Goal: Information Seeking & Learning: Learn about a topic

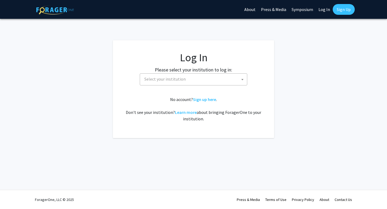
select select
click at [206, 81] on span "Select your institution" at bounding box center [194, 79] width 105 height 11
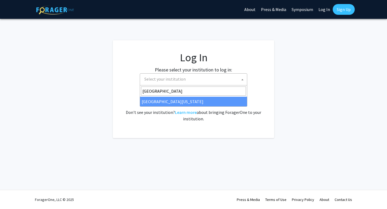
type input "[GEOGRAPHIC_DATA]"
select select "13"
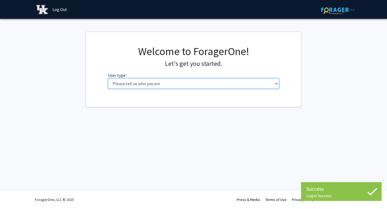
click at [238, 84] on select "Please tell us who you are Undergraduate Student Master's Student Doctoral Cand…" at bounding box center [193, 83] width 171 height 10
select select "1: undergrad"
click at [108, 78] on select "Please tell us who you are Undergraduate Student Master's Student Doctoral Cand…" at bounding box center [193, 83] width 171 height 10
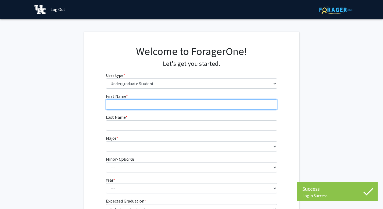
click at [228, 105] on input "First Name * required" at bounding box center [191, 104] width 171 height 10
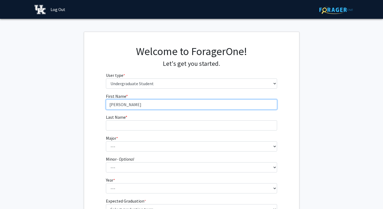
type input "Amalia"
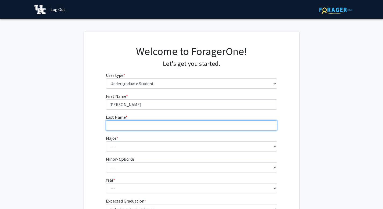
click at [214, 124] on input "Last Name * required" at bounding box center [191, 125] width 171 height 10
type input "Oyaneder"
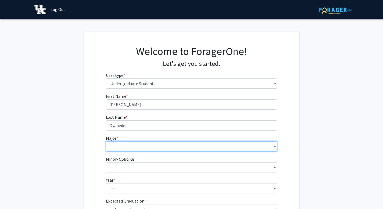
click at [194, 149] on select "--- Accounting Aerospace Engineering African American & Africana Studies Agricu…" at bounding box center [191, 146] width 171 height 10
select select "85: 922"
click at [106, 141] on select "--- Accounting Aerospace Engineering African American & Africana Studies Agricu…" at bounding box center [191, 146] width 171 height 10
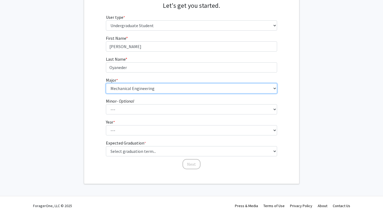
scroll to position [60, 0]
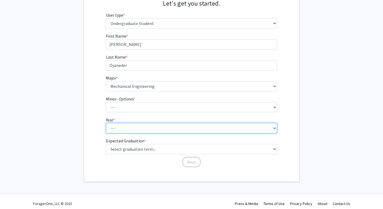
click at [188, 131] on select "--- First-year Sophomore Junior Senior Postbaccalaureate Certificate" at bounding box center [191, 128] width 171 height 10
select select "1: first-year"
click at [106, 123] on select "--- First-year Sophomore Junior Senior Postbaccalaureate Certificate" at bounding box center [191, 128] width 171 height 10
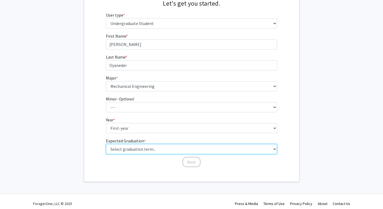
click at [175, 151] on select "Select graduation term... Spring 2025 Summer 2025 Fall 2025 Winter 2025 Spring …" at bounding box center [191, 149] width 171 height 10
select select "17: spring_2029"
click at [106, 144] on select "Select graduation term... Spring 2025 Summer 2025 Fall 2025 Winter 2025 Spring …" at bounding box center [191, 149] width 171 height 10
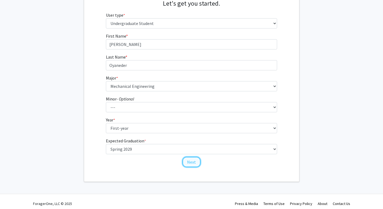
click at [193, 161] on button "Next" at bounding box center [191, 162] width 18 height 10
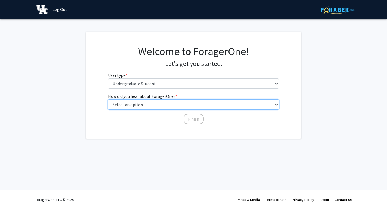
click at [214, 104] on select "Select an option Peer/student recommendation Faculty/staff recommendation Unive…" at bounding box center [193, 104] width 171 height 10
select select "2: faculty_recommendation"
click at [108, 99] on select "Select an option Peer/student recommendation Faculty/staff recommendation Unive…" at bounding box center [193, 104] width 171 height 10
click at [206, 107] on select "Select an option Peer/student recommendation Faculty/staff recommendation Unive…" at bounding box center [193, 104] width 171 height 10
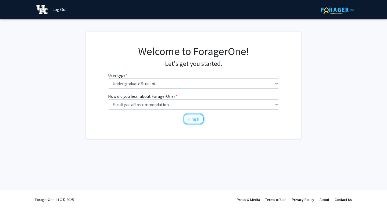
click at [198, 119] on button "Finish" at bounding box center [193, 119] width 20 height 10
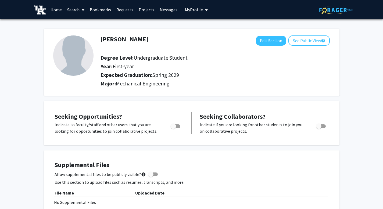
click at [76, 11] on link "Search" at bounding box center [75, 9] width 23 height 19
click at [80, 36] on span "Students" at bounding box center [80, 35] width 33 height 11
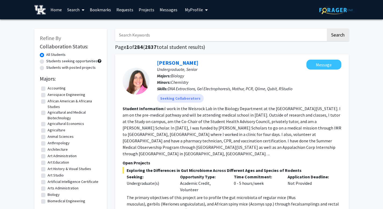
click at [74, 10] on link "Search" at bounding box center [75, 9] width 23 height 19
click at [79, 24] on span "Faculty/Staff" at bounding box center [83, 24] width 39 height 11
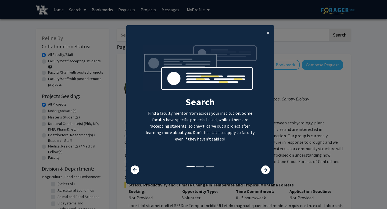
click at [266, 31] on span "×" at bounding box center [267, 32] width 3 height 8
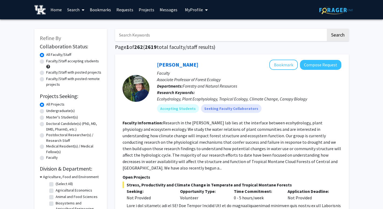
click at [46, 110] on label "Undergraduate(s)" at bounding box center [60, 111] width 28 height 6
click at [46, 110] on input "Undergraduate(s)" at bounding box center [47, 109] width 3 height 3
radio input "true"
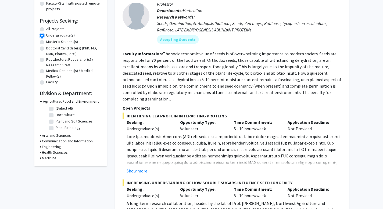
scroll to position [76, 0]
click at [40, 146] on icon at bounding box center [40, 147] width 1 height 6
click at [50, 145] on h3 "Engineering" at bounding box center [52, 147] width 19 height 6
click at [50, 145] on h3 "Engineering" at bounding box center [51, 147] width 19 height 6
click at [52, 147] on h3 "Engineering" at bounding box center [52, 147] width 19 height 6
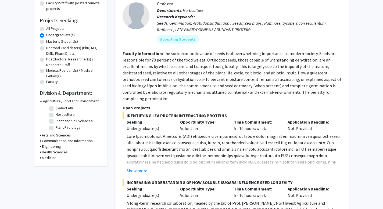
click at [50, 136] on h3 "Arts and Sciences" at bounding box center [56, 135] width 29 height 6
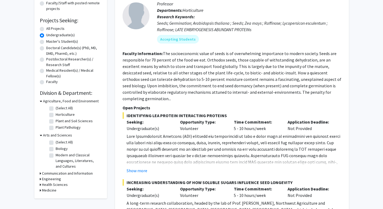
click at [50, 135] on h3 "Arts and Sciences" at bounding box center [57, 135] width 29 height 6
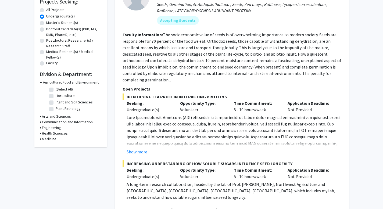
scroll to position [0, 0]
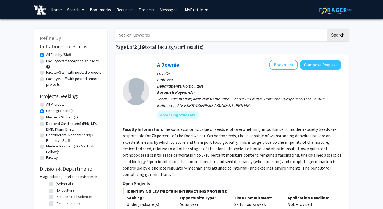
click at [54, 9] on link "Home" at bounding box center [56, 9] width 17 height 19
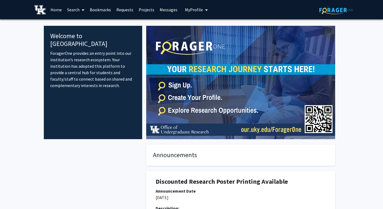
click at [79, 7] on link "Search" at bounding box center [75, 9] width 23 height 19
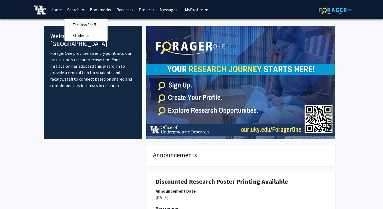
click at [83, 22] on span "Faculty/Staff" at bounding box center [83, 24] width 39 height 11
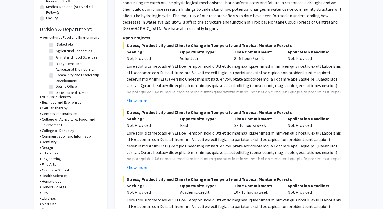
scroll to position [143, 0]
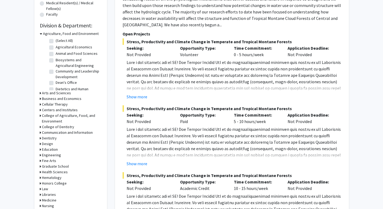
click at [40, 155] on icon at bounding box center [40, 155] width 1 height 6
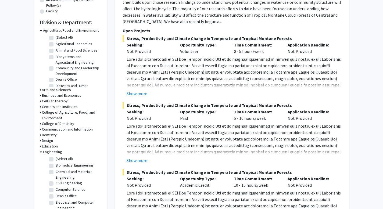
scroll to position [146, 0]
click at [56, 159] on label "(Select All)" at bounding box center [64, 160] width 17 height 6
click at [56, 159] on input "(Select All)" at bounding box center [57, 158] width 3 height 3
checkbox input "true"
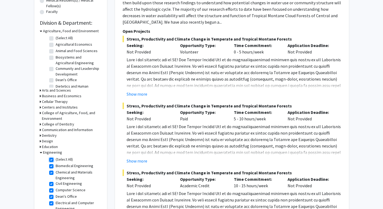
checkbox input "true"
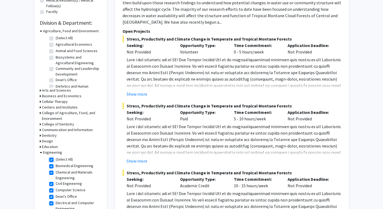
checkbox input "true"
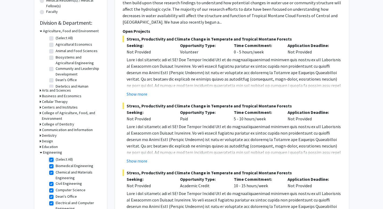
checkbox input "true"
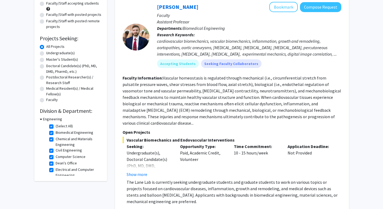
scroll to position [60, 0]
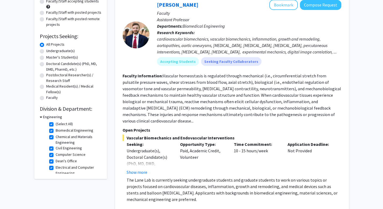
click at [56, 130] on label "Biomedical Engineering" at bounding box center [75, 131] width 38 height 6
click at [56, 130] on input "Biomedical Engineering" at bounding box center [57, 129] width 3 height 3
checkbox input "false"
checkbox input "true"
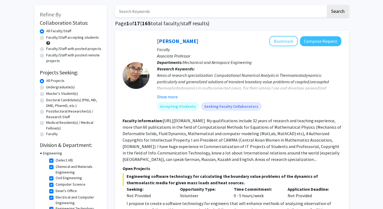
scroll to position [23, 0]
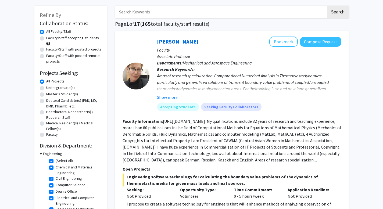
click at [56, 166] on label "Chemical and Materials Engineering" at bounding box center [78, 169] width 45 height 11
click at [56, 166] on input "Chemical and Materials Engineering" at bounding box center [57, 165] width 3 height 3
checkbox input "false"
checkbox input "true"
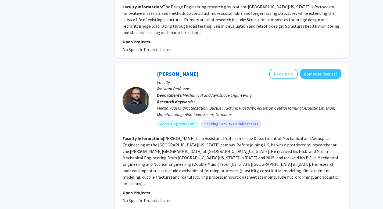
scroll to position [1641, 0]
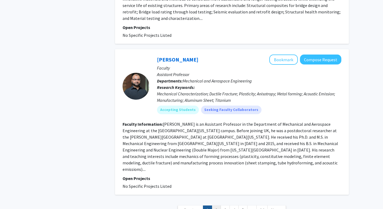
click at [215, 205] on link "2" at bounding box center [216, 209] width 9 height 9
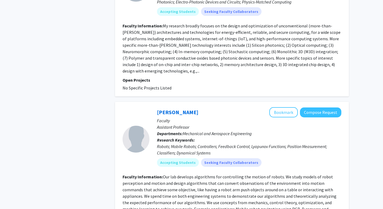
scroll to position [1125, 0]
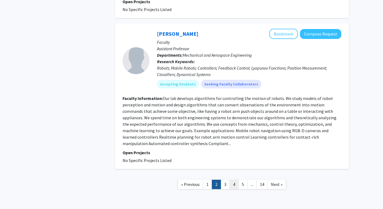
click at [237, 180] on link "4" at bounding box center [233, 184] width 9 height 9
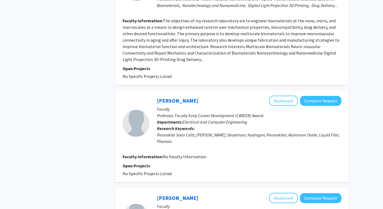
scroll to position [949, 0]
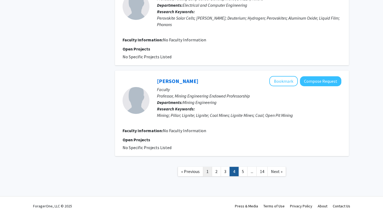
click at [207, 167] on link "1" at bounding box center [207, 171] width 9 height 9
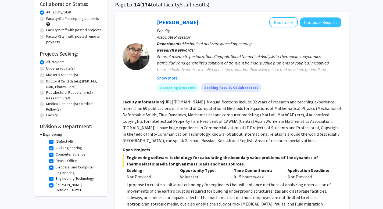
scroll to position [43, 0]
